Goal: Transaction & Acquisition: Obtain resource

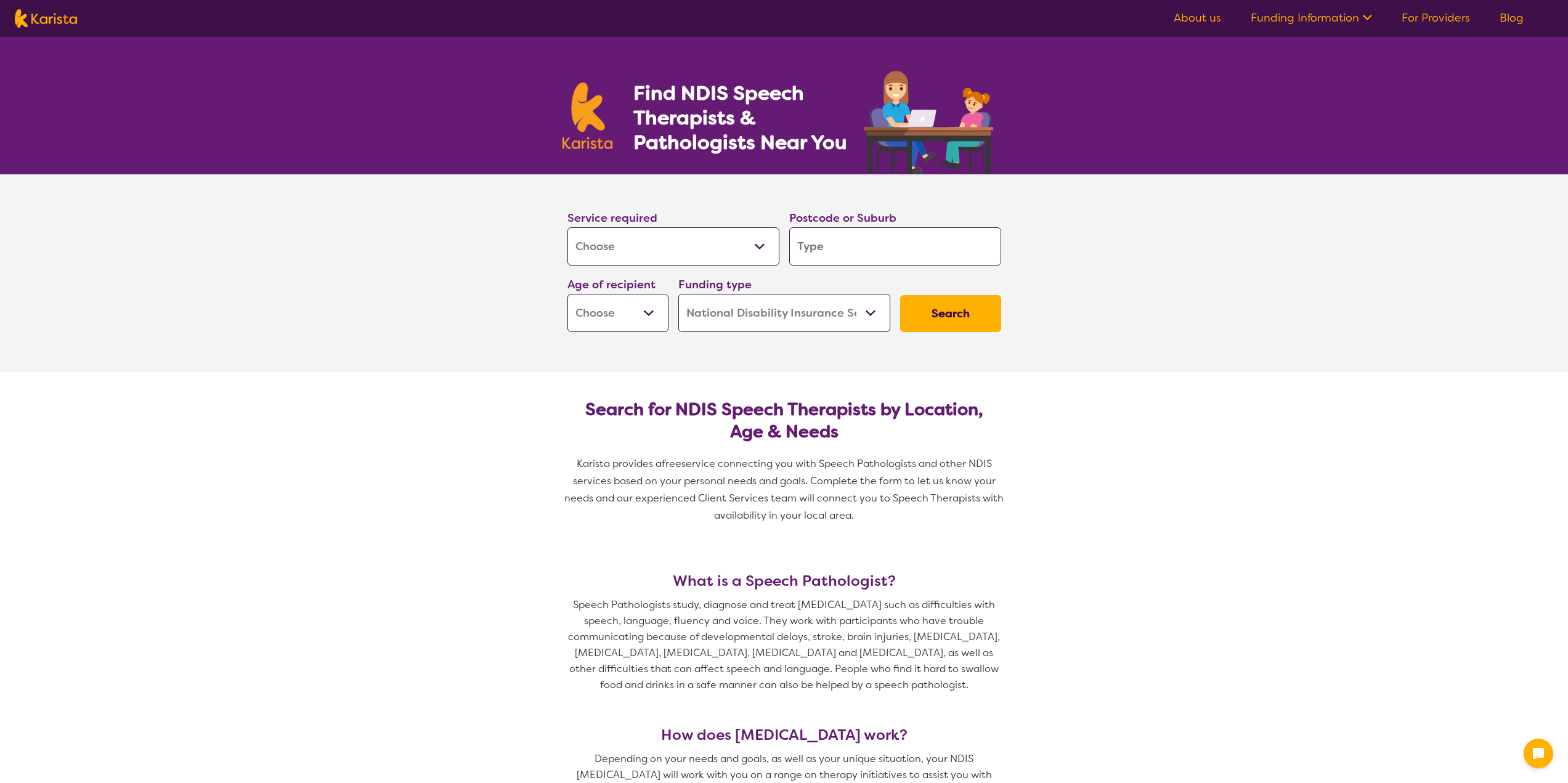
select select "[MEDICAL_DATA]"
select select "NDIS"
select select "[MEDICAL_DATA]"
select select "NDIS"
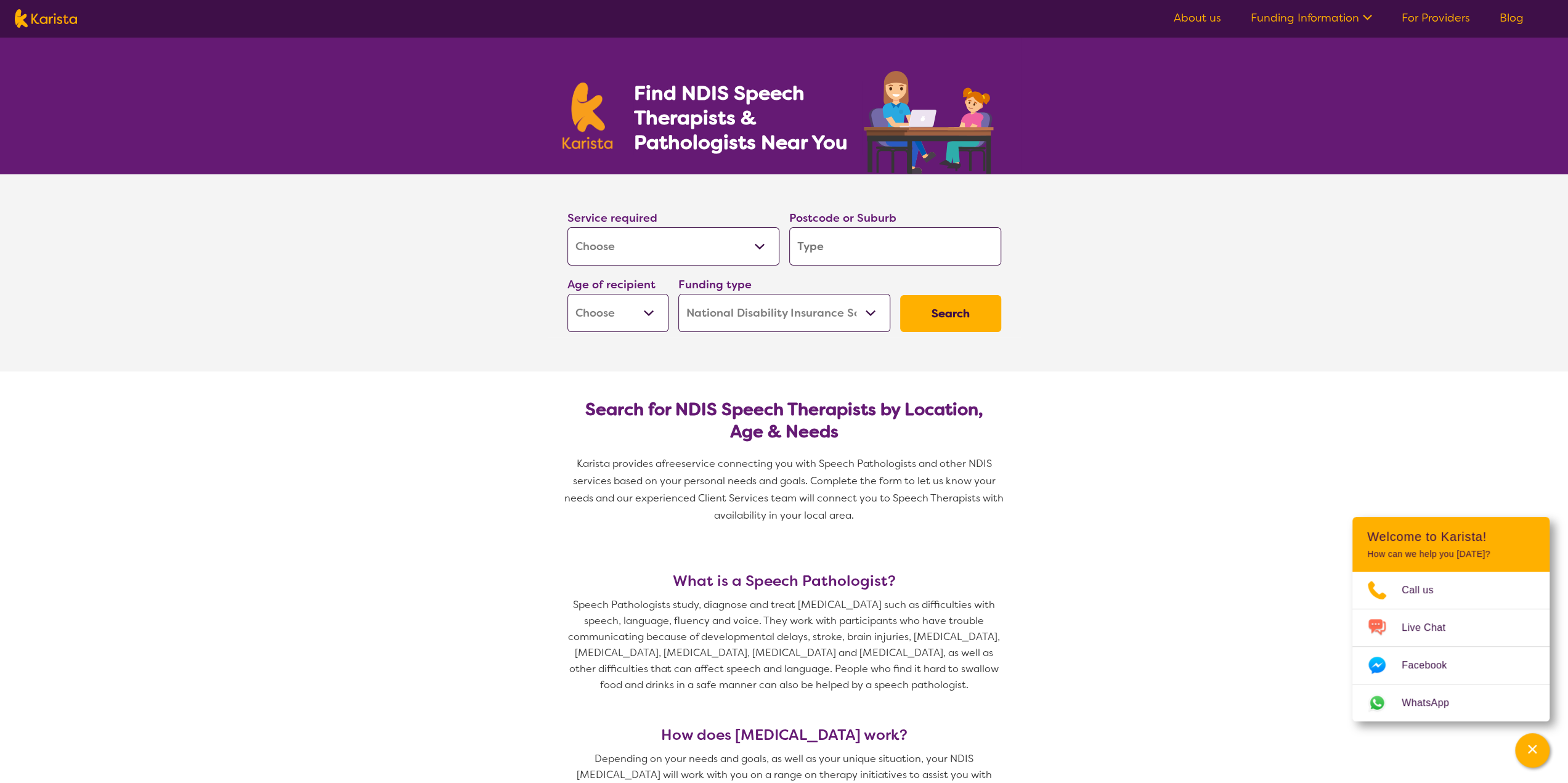
click at [813, 258] on input "search" at bounding box center [895, 247] width 212 height 38
type input "3"
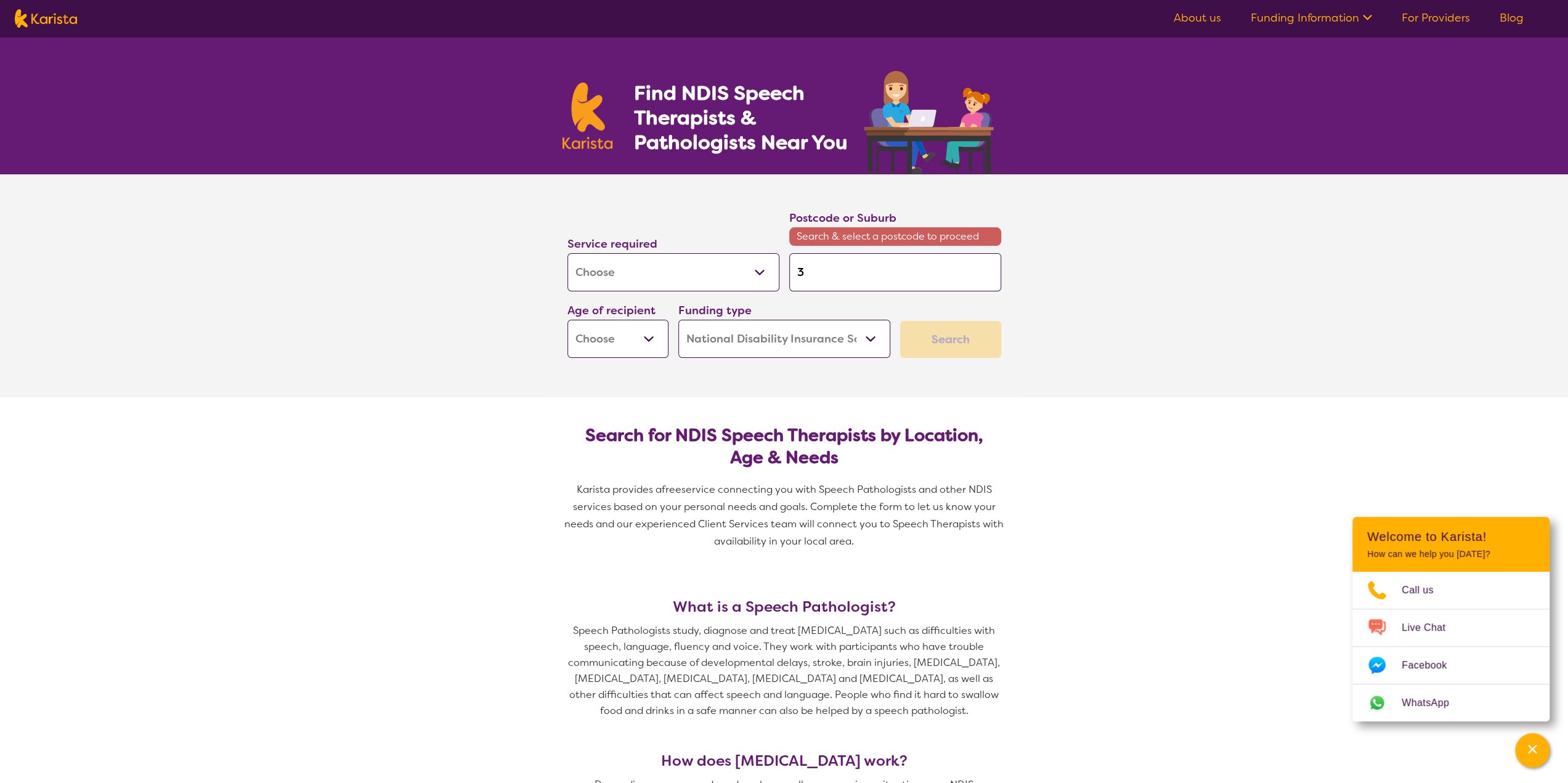
type input "30"
type input "307"
type input "3073"
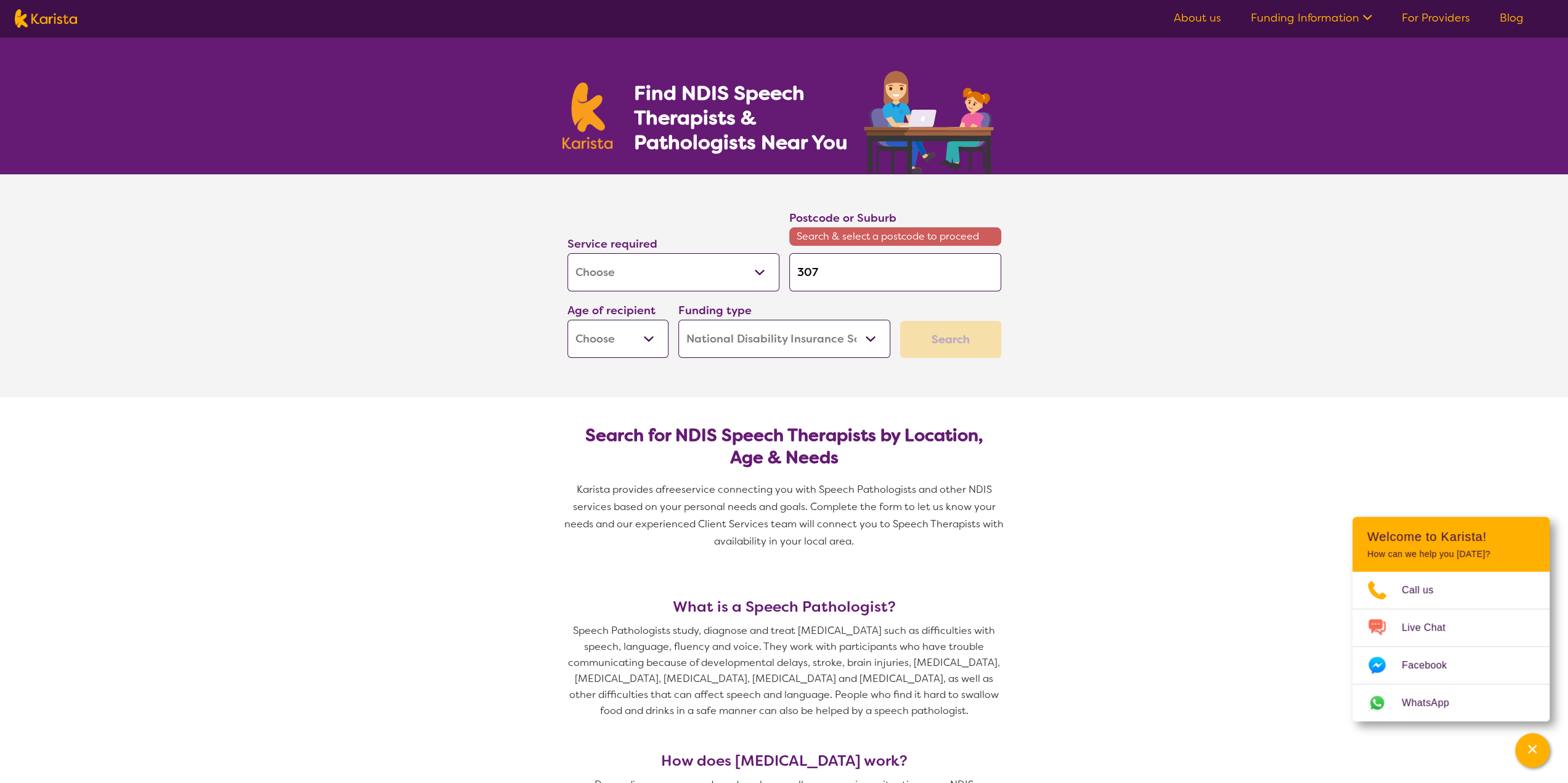
type input "3073"
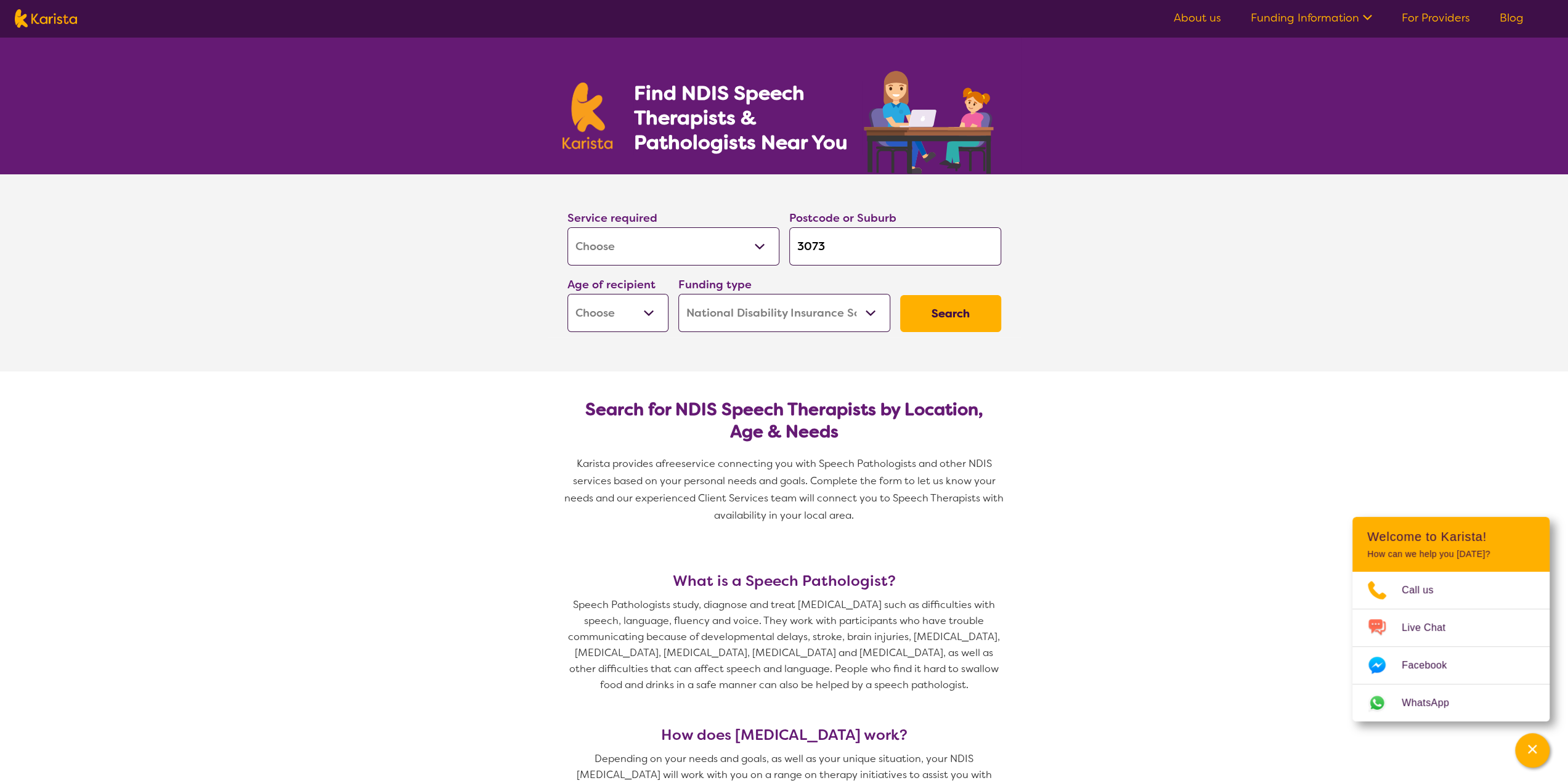
type input "2307"
click at [900, 295] on button "Search" at bounding box center [950, 314] width 101 height 37
type input "2307"
click at [848, 270] on div "Reservoir 3073" at bounding box center [895, 281] width 199 height 24
type input "3073"
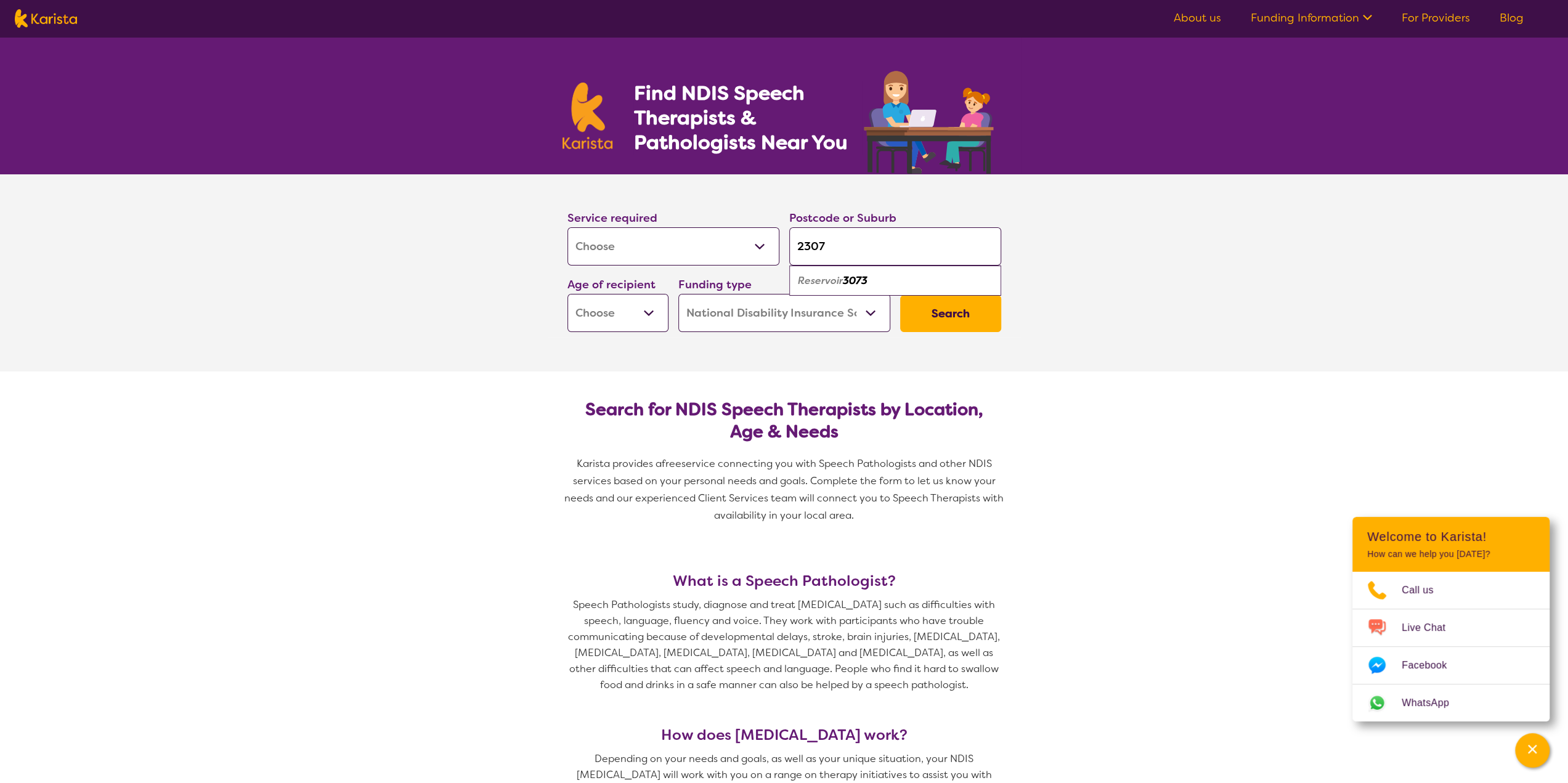
type input "3073"
click at [848, 279] on div "Funding type Home Care Package (HCP) National Disability Insurance Scheme (NDIS…" at bounding box center [784, 304] width 212 height 57
click at [914, 317] on button "Search" at bounding box center [950, 314] width 101 height 37
click at [607, 307] on select "Early Childhood - 0 to 9 Child - 10 to 11 Adolescent - 12 to 17 Adult - 18 to 6…" at bounding box center [618, 313] width 101 height 38
select select "AD"
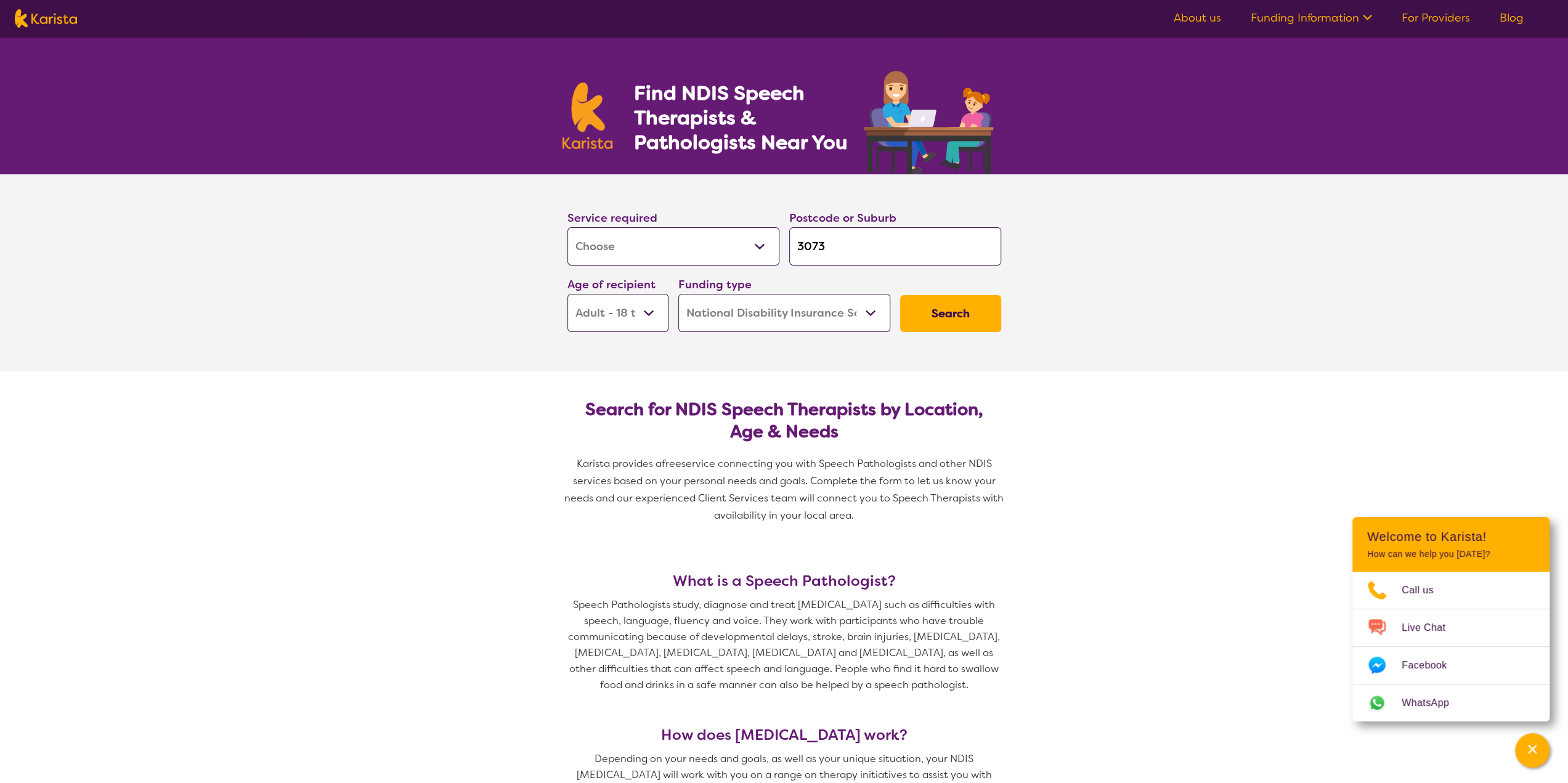
click at [568, 294] on select "Early Childhood - 0 to 9 Child - 10 to 11 Adolescent - 12 to 17 Adult - 18 to 6…" at bounding box center [618, 313] width 101 height 38
select select "AD"
click at [930, 318] on button "Search" at bounding box center [950, 314] width 101 height 37
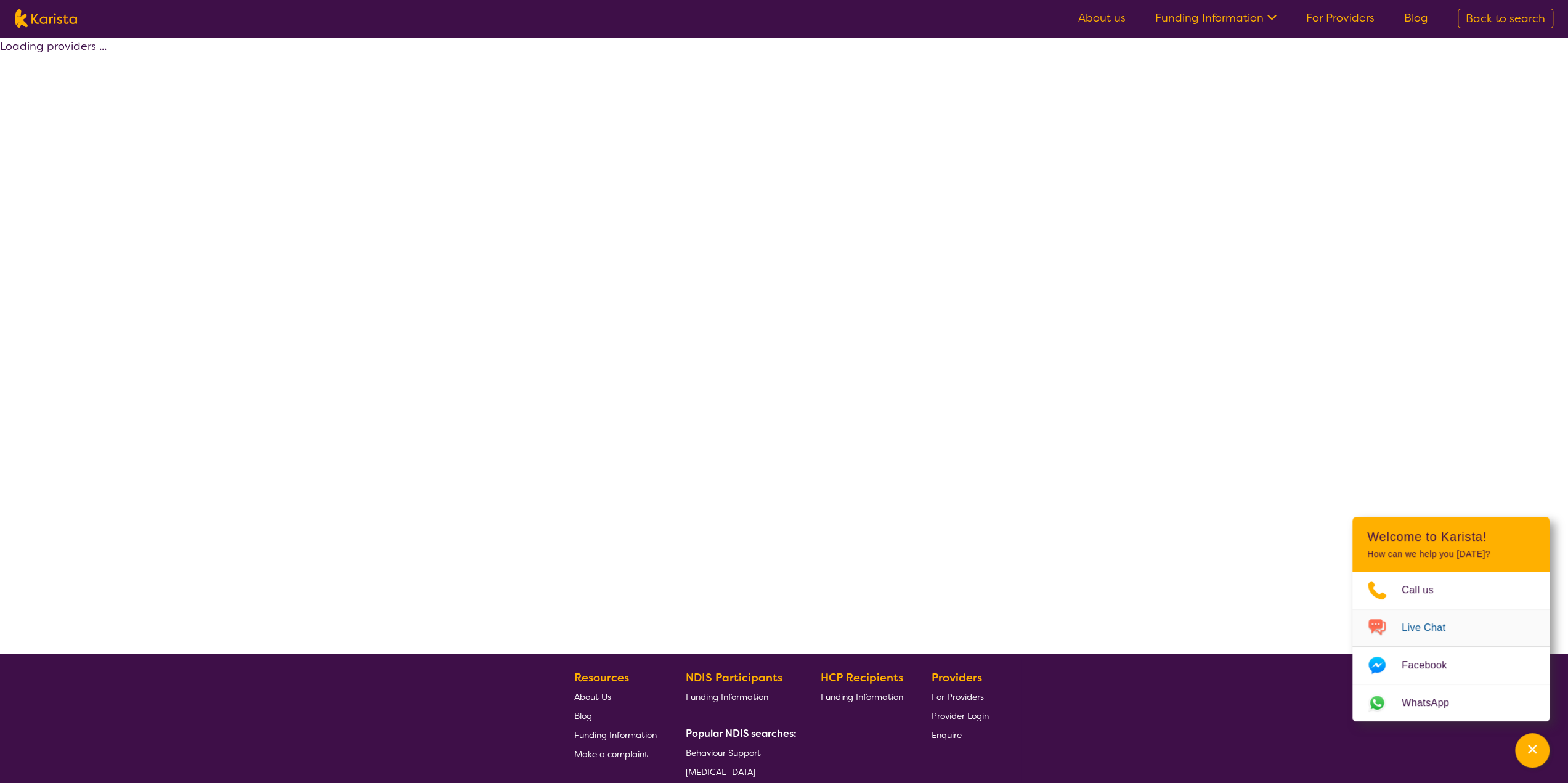
select select "by_score"
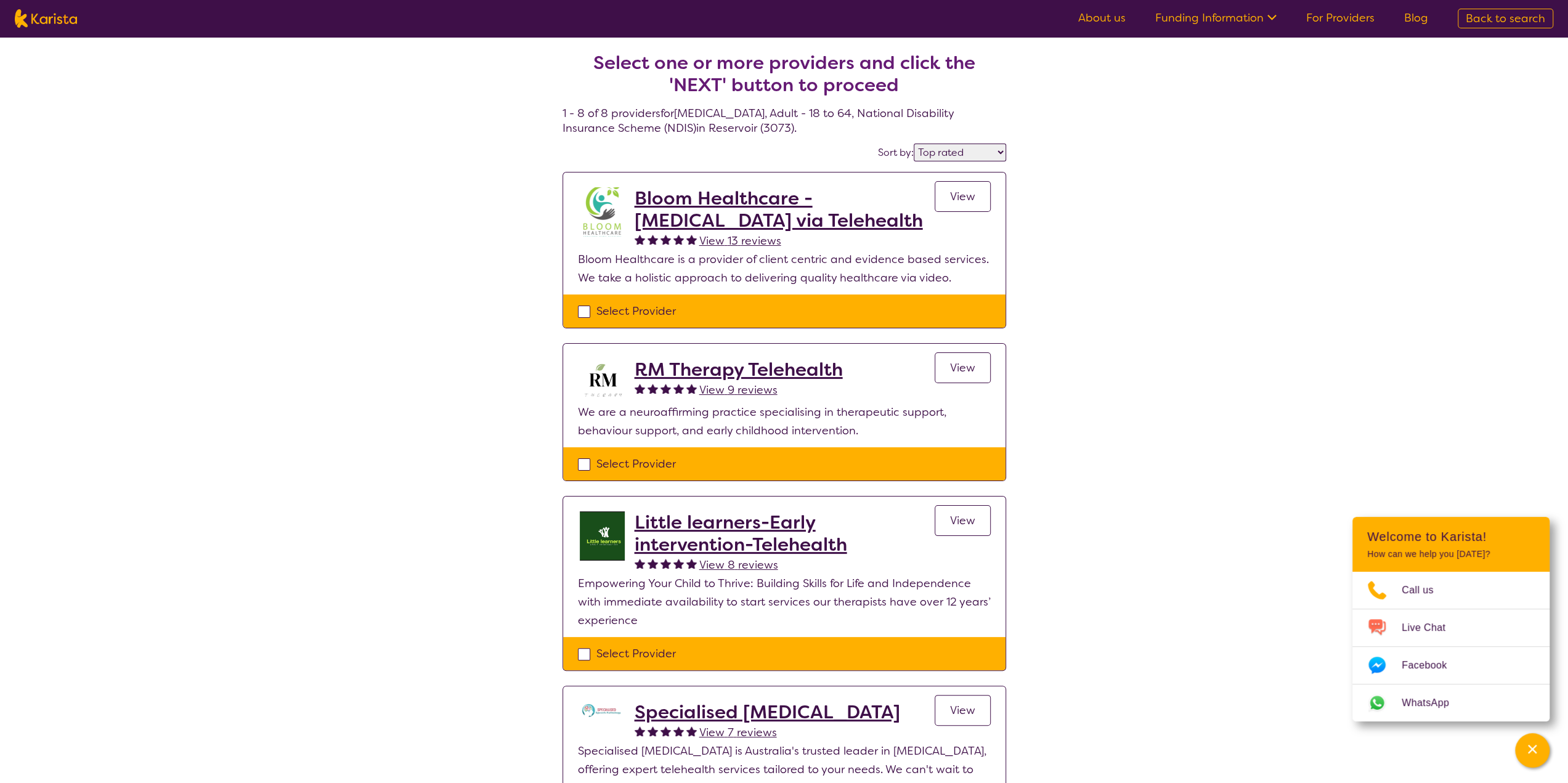
click at [964, 358] on link "View" at bounding box center [963, 368] width 56 height 30
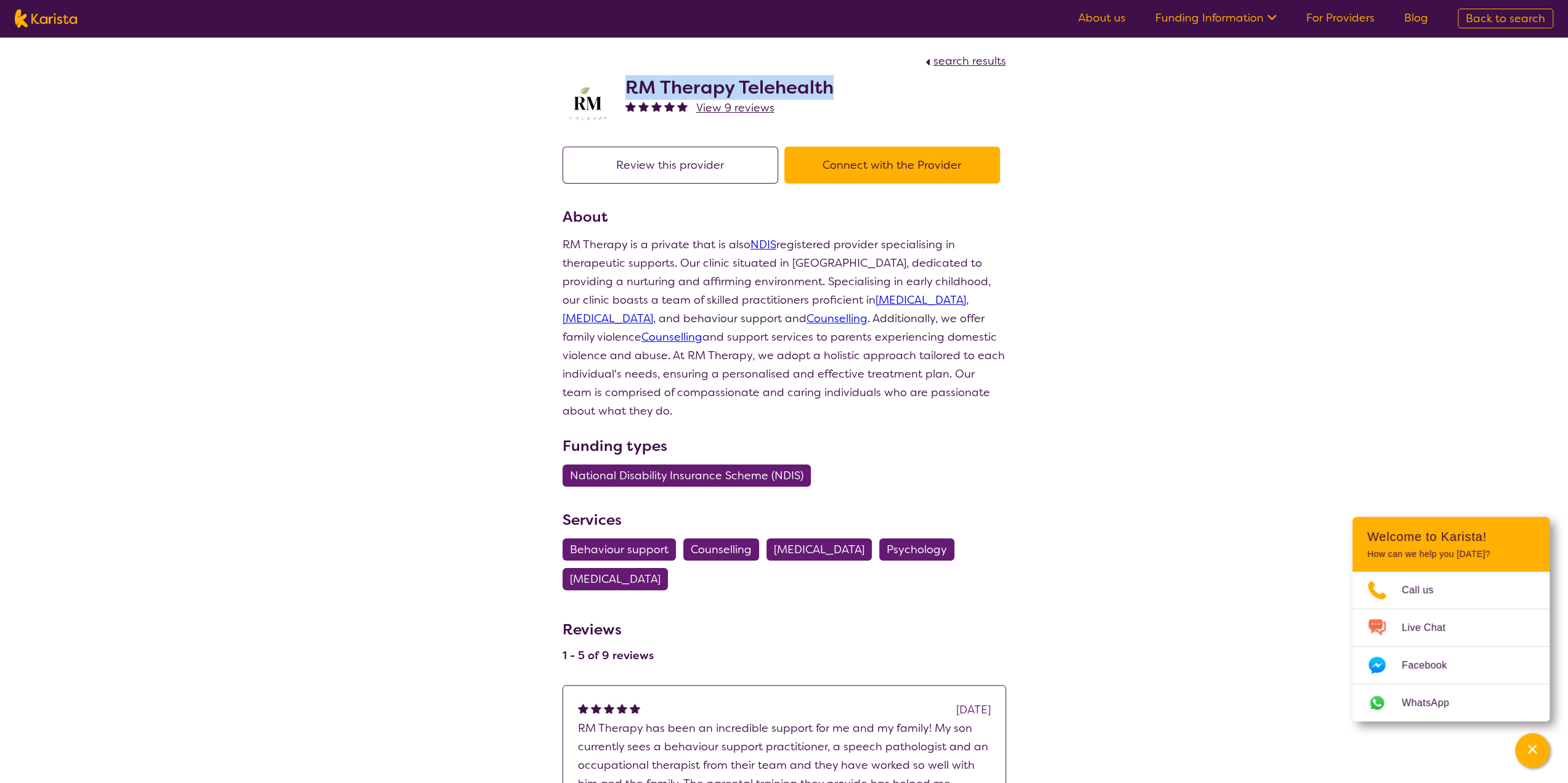
drag, startPoint x: 838, startPoint y: 92, endPoint x: 628, endPoint y: 86, distance: 210.1
click at [628, 86] on div "RM Therapy Telehealth View 9 reviews" at bounding box center [784, 100] width 444 height 62
copy h2 "RM Therapy Telehealth"
click at [838, 84] on div "RM Therapy Telehealth View 9 reviews" at bounding box center [784, 100] width 444 height 62
drag, startPoint x: 838, startPoint y: 84, endPoint x: 631, endPoint y: 84, distance: 207.0
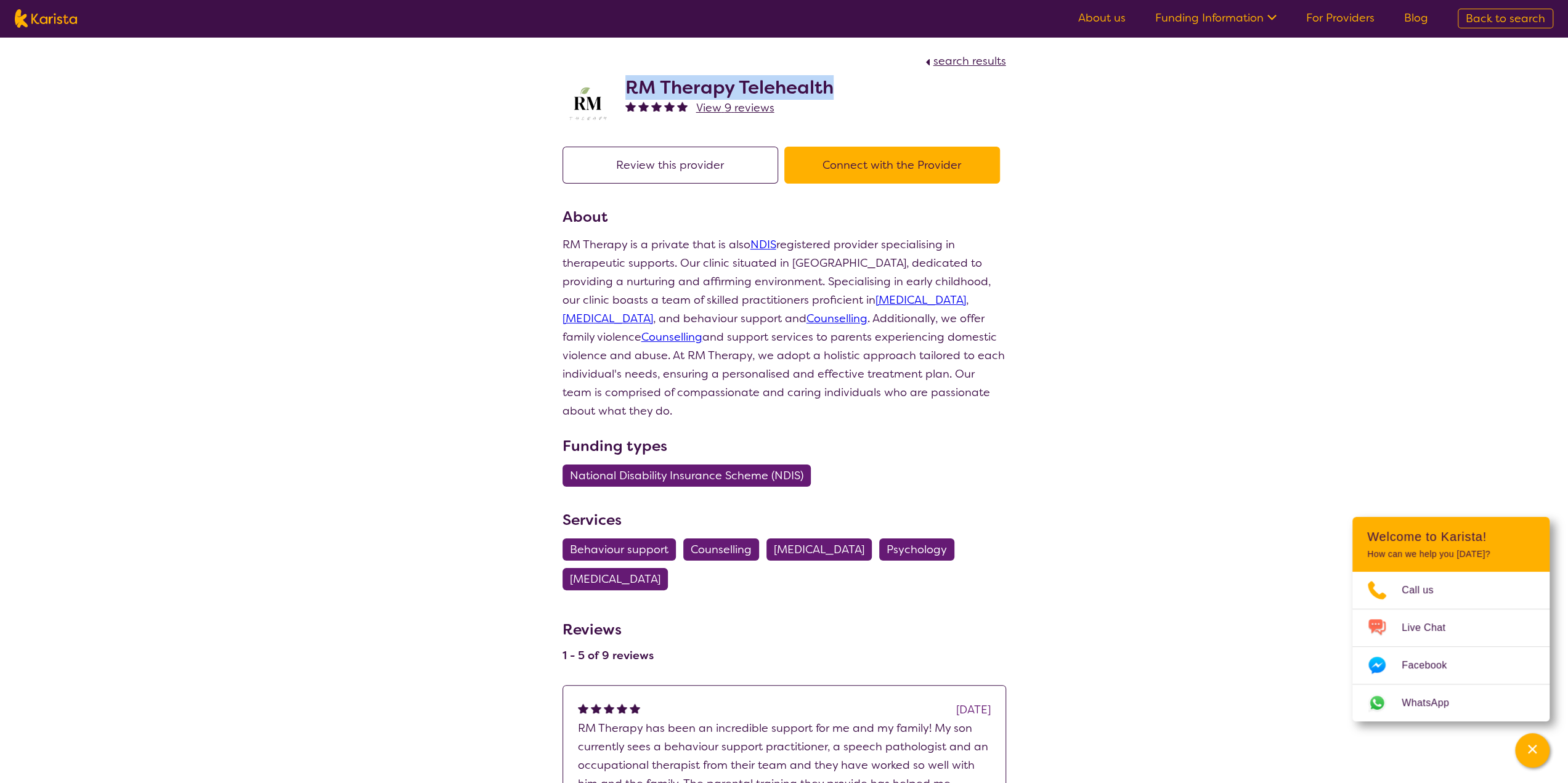
click at [631, 84] on div "RM Therapy Telehealth View 9 reviews" at bounding box center [784, 100] width 444 height 62
copy h2 "RM Therapy Telehealth"
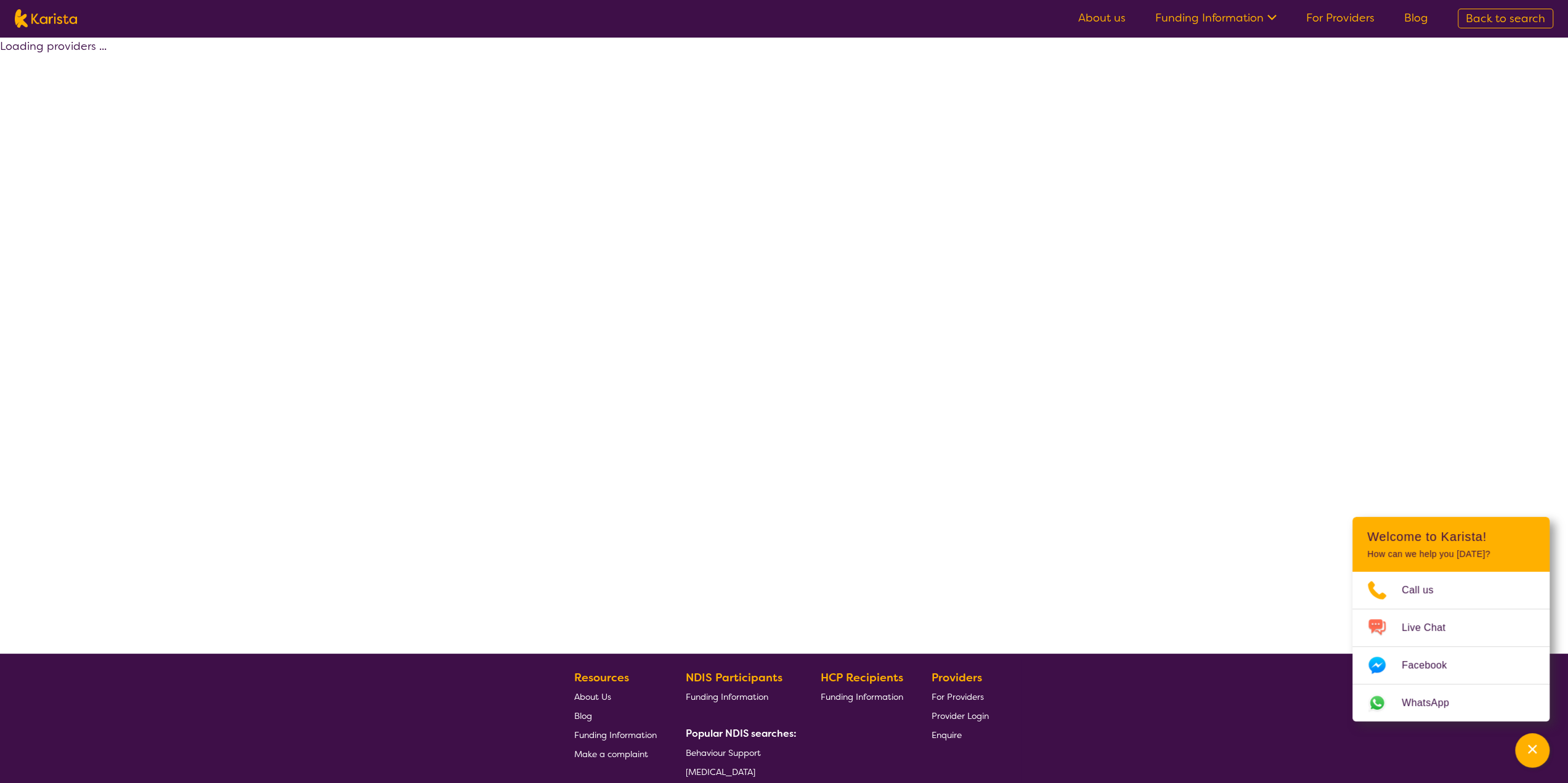
select select "by_score"
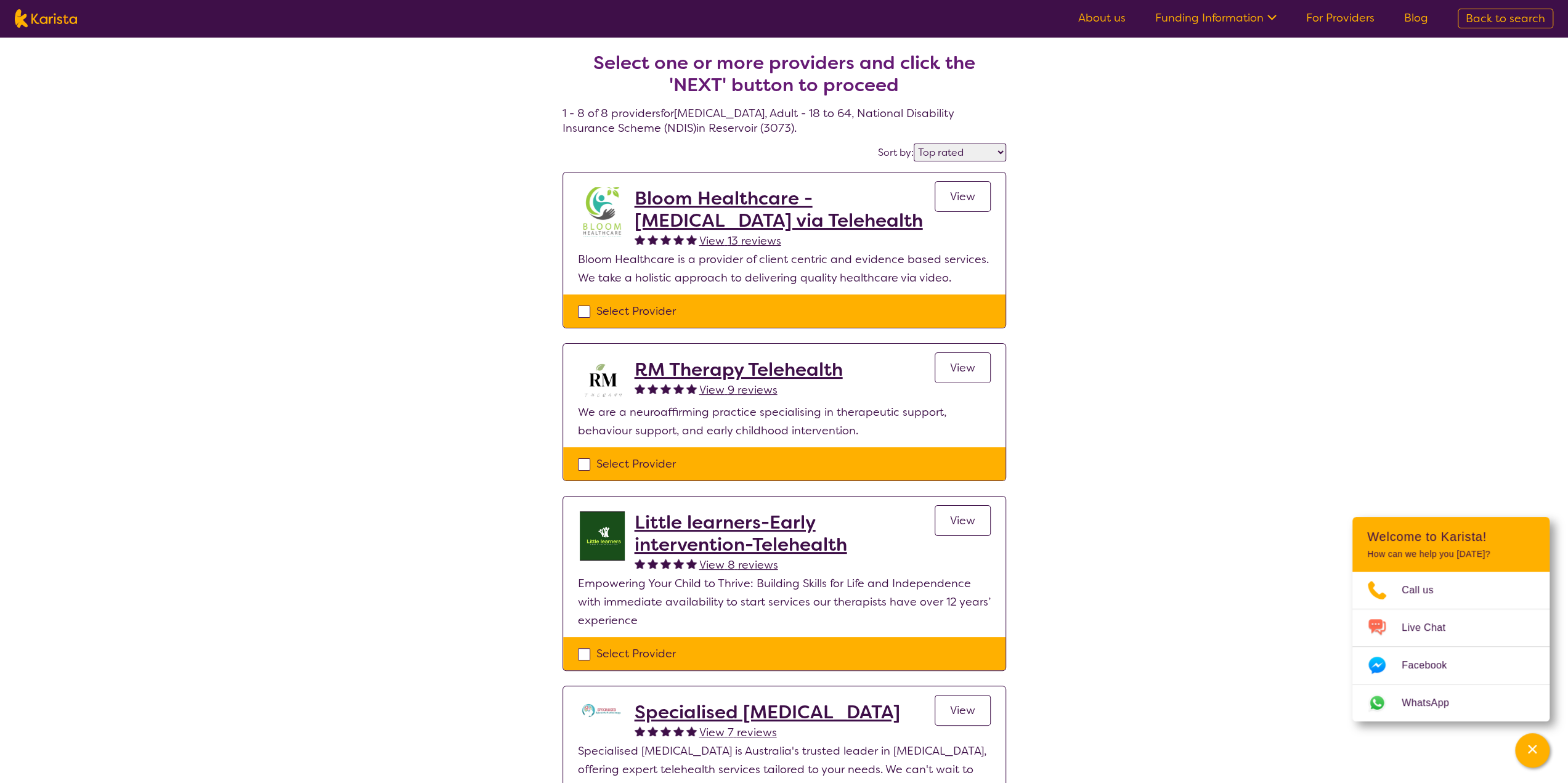
click at [809, 547] on h2 "Little learners-Early intervention-Telehealth" at bounding box center [784, 533] width 300 height 44
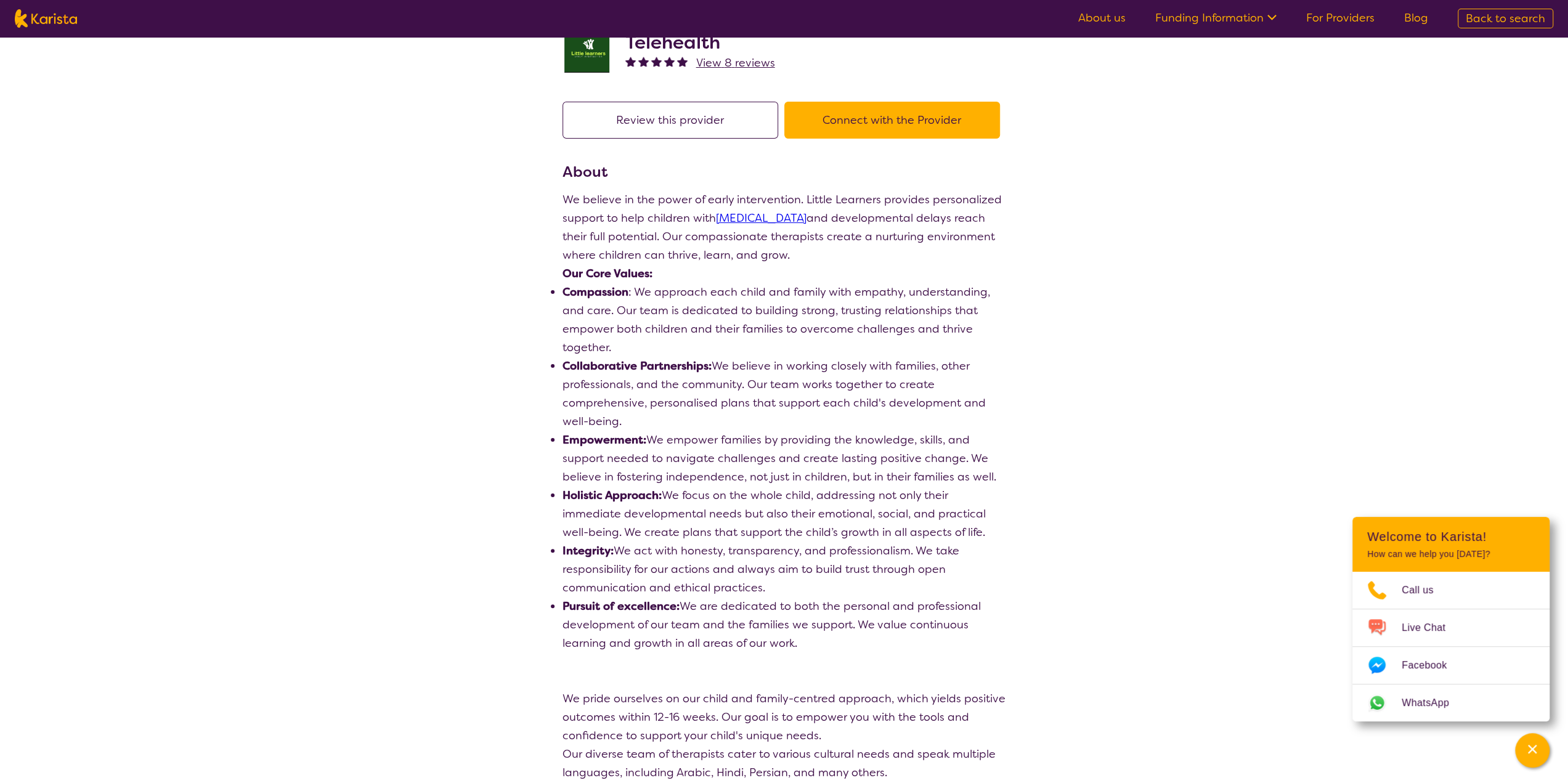
scroll to position [77, 0]
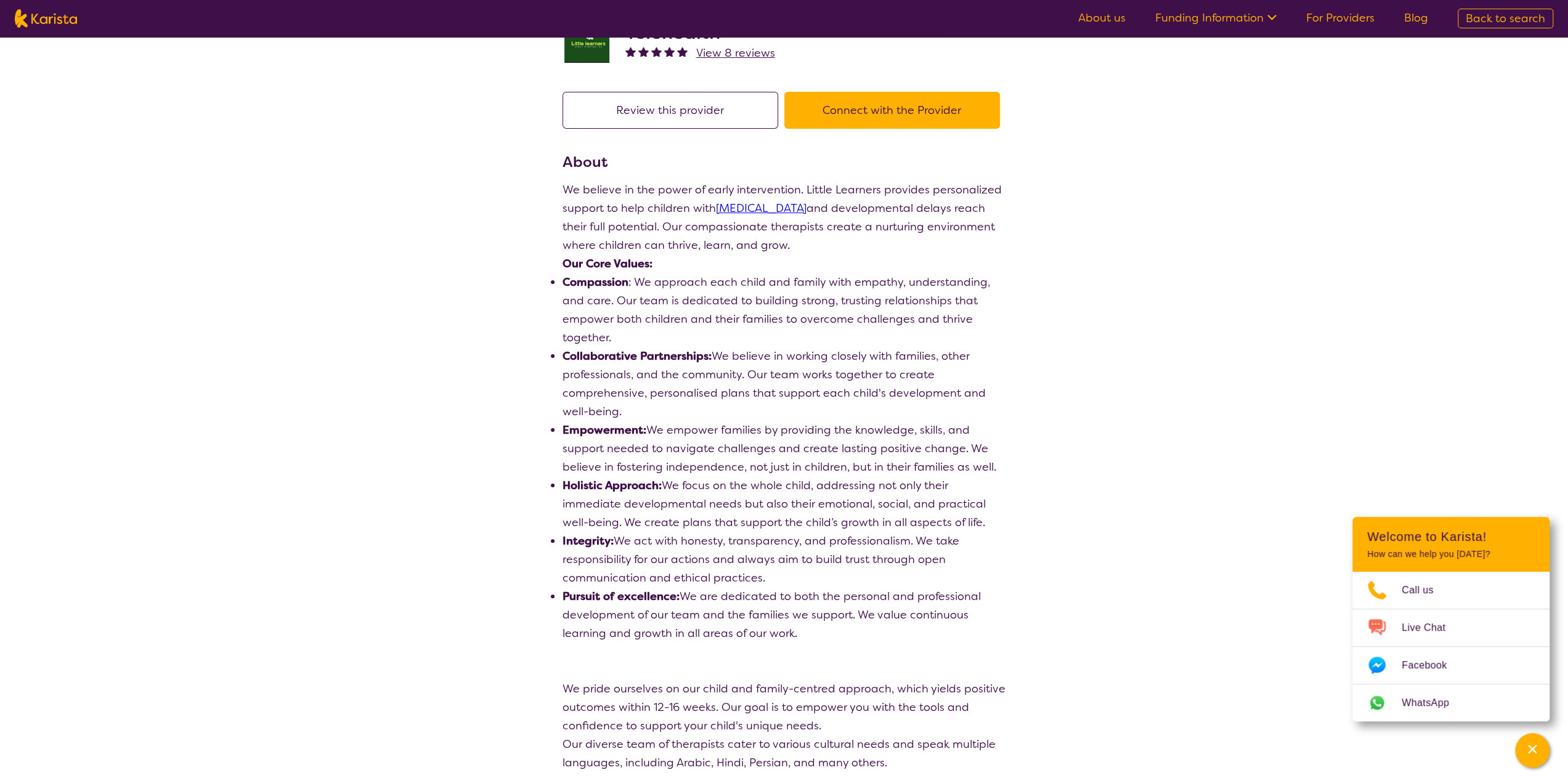
click at [860, 113] on button "Connect with the Provider" at bounding box center [892, 110] width 215 height 37
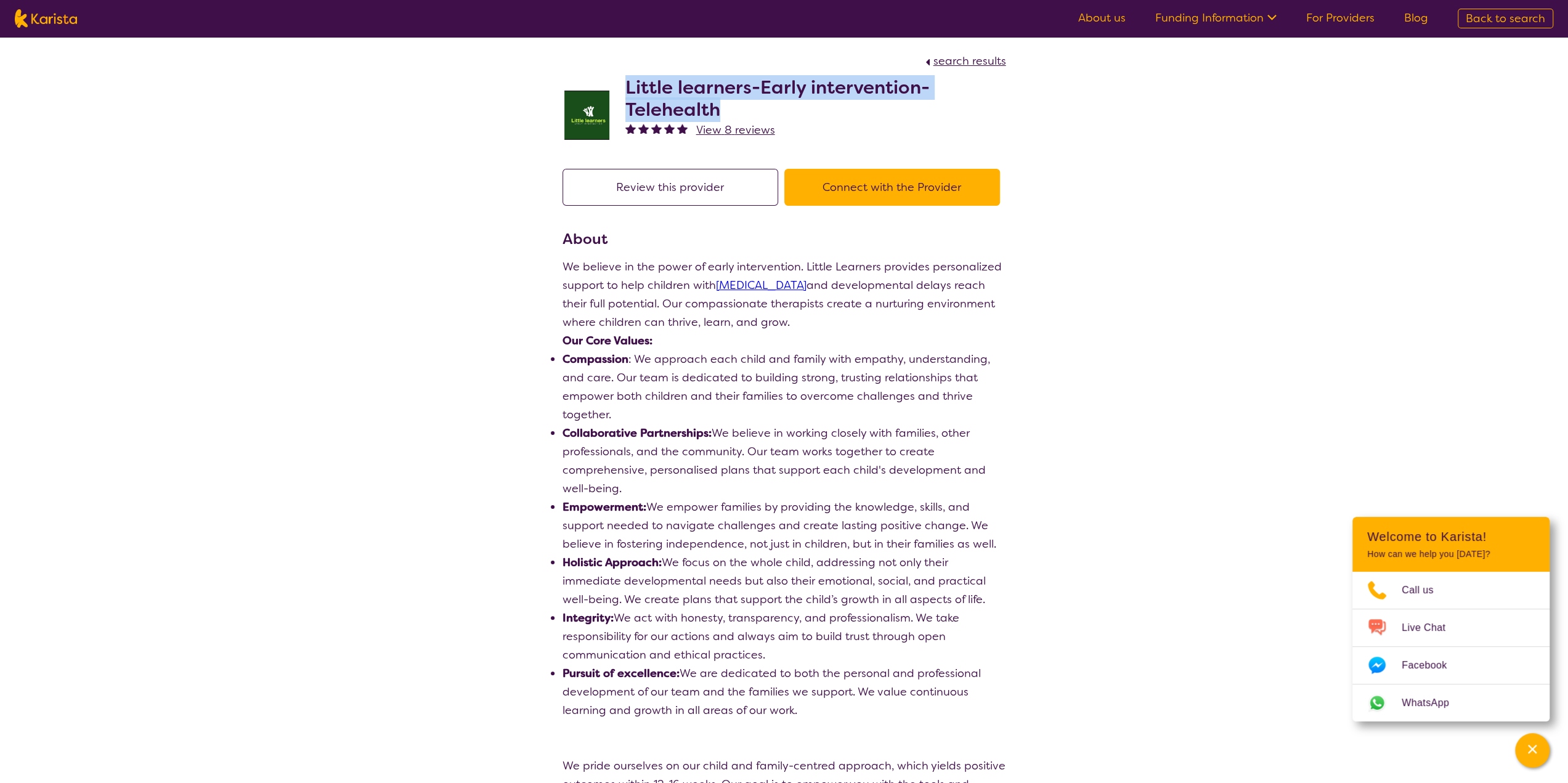
drag, startPoint x: 739, startPoint y: 105, endPoint x: 625, endPoint y: 83, distance: 116.1
click at [625, 83] on h2 "Little learners-Early intervention-Telehealth" at bounding box center [816, 98] width 380 height 44
copy h2 "Little learners-Early intervention-Telehealth"
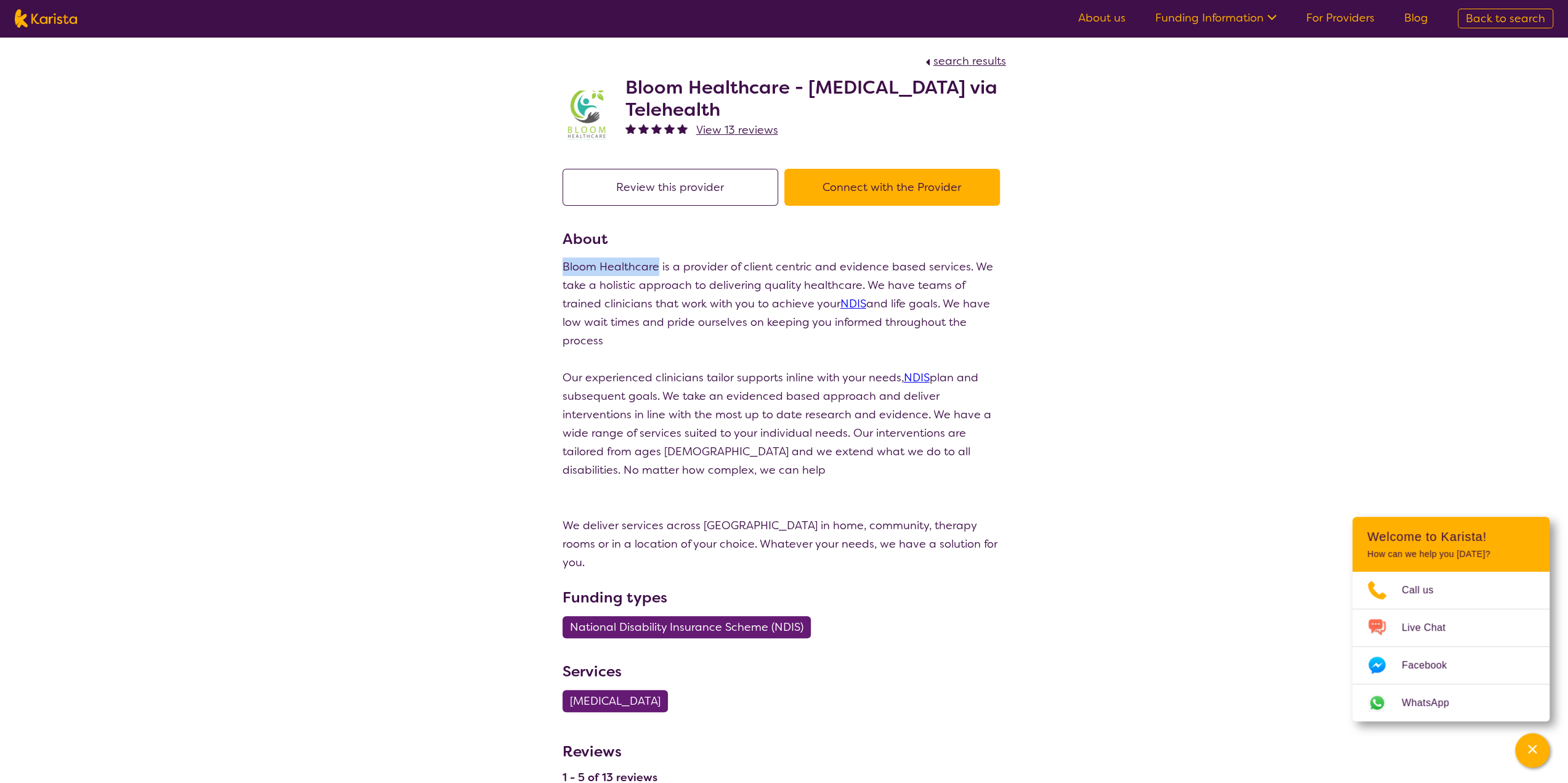
drag, startPoint x: 560, startPoint y: 266, endPoint x: 656, endPoint y: 269, distance: 96.0
click at [656, 269] on section "Review this provider Connect with the Provider About Bloom Healthcare is a prov…" at bounding box center [784, 775] width 473 height 1243
copy p "Bloom Healthcare"
click at [904, 193] on button "Connect with the Provider" at bounding box center [892, 187] width 215 height 37
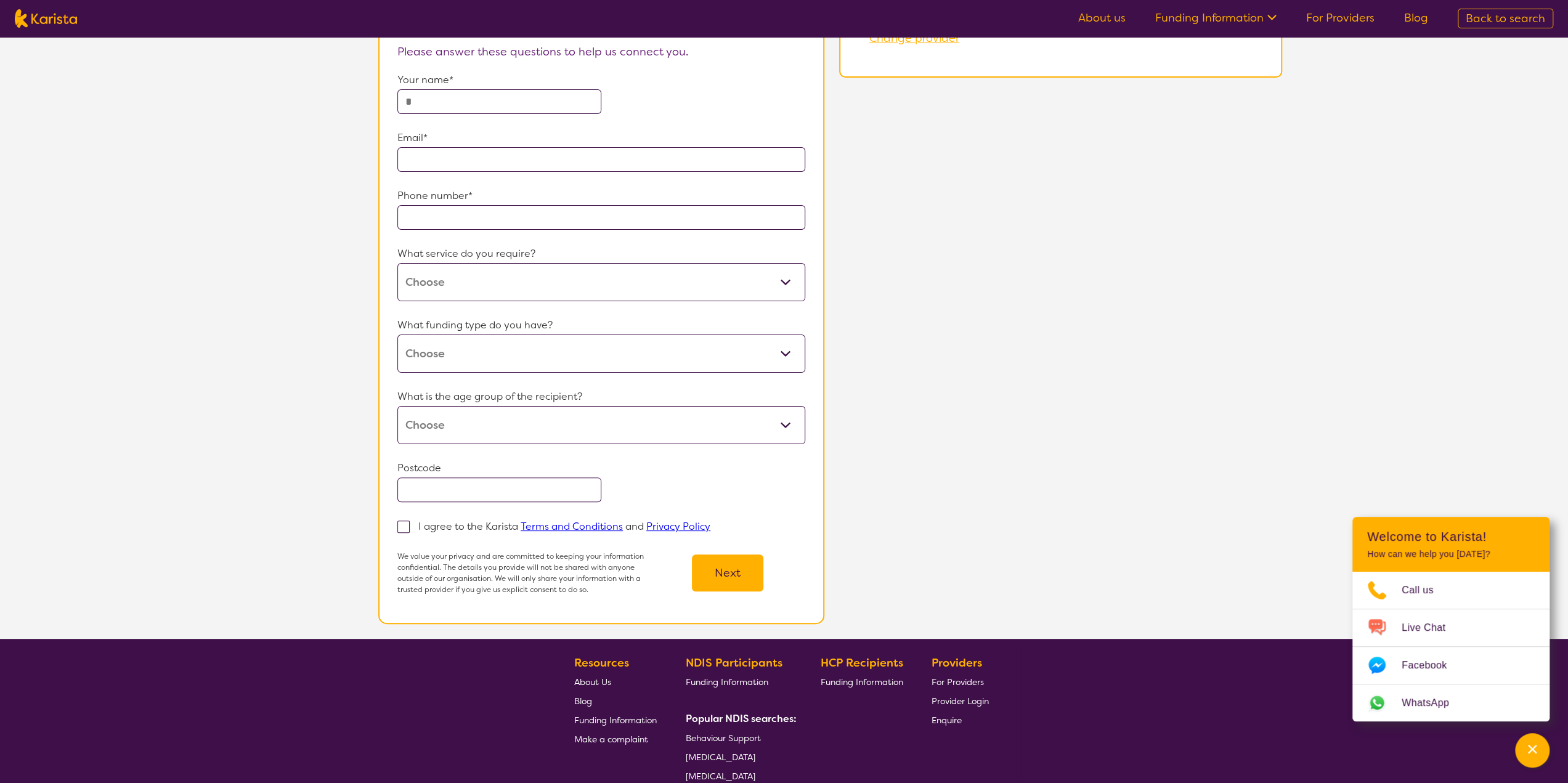
scroll to position [32, 0]
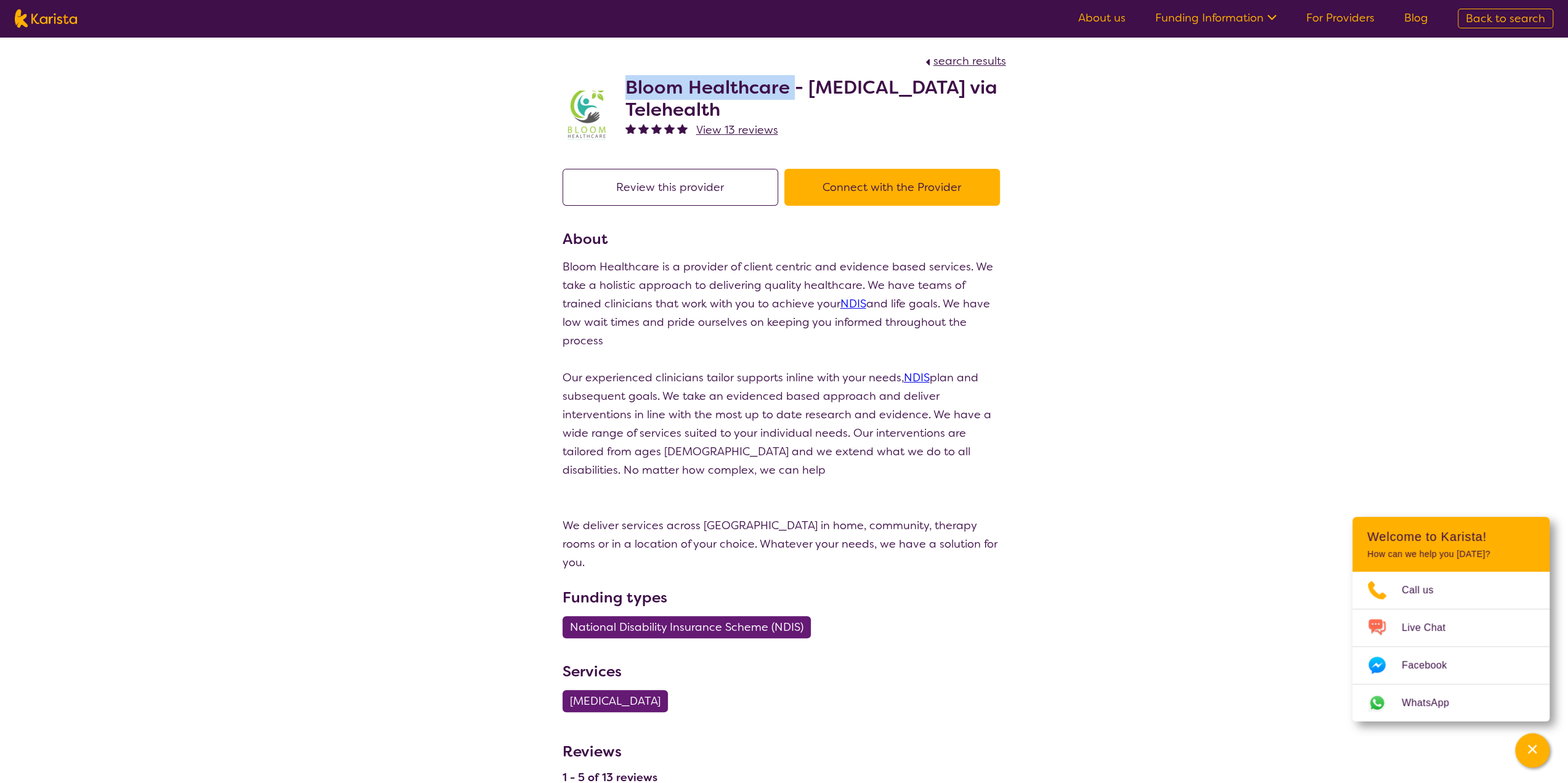
drag, startPoint x: 791, startPoint y: 88, endPoint x: 614, endPoint y: 77, distance: 177.3
click at [614, 77] on div "Bloom Healthcare - Speech Therapy via Telehealth View 13 reviews" at bounding box center [784, 112] width 444 height 84
copy h2 "Bloom Healthcare"
